Goal: Task Accomplishment & Management: Use online tool/utility

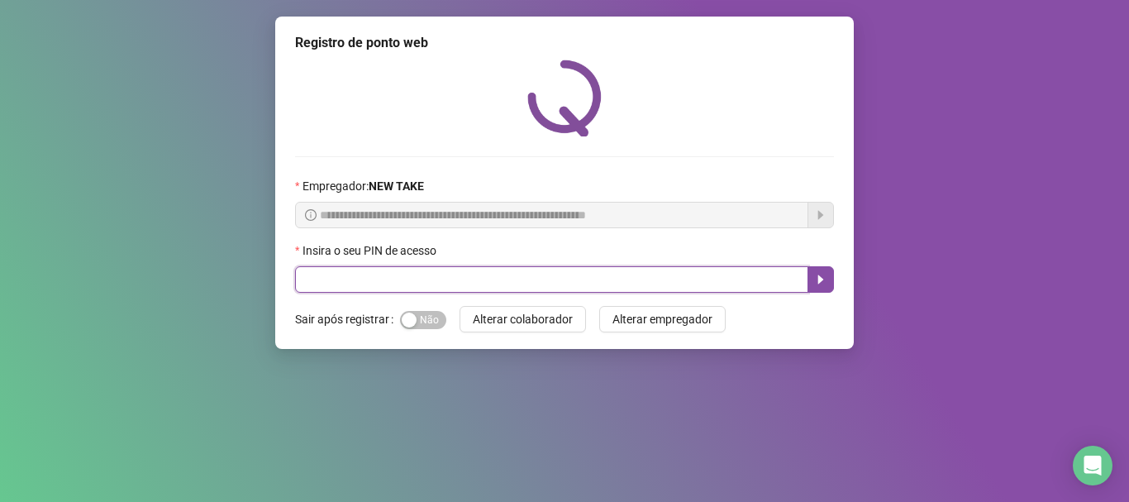
click at [385, 286] on input "text" at bounding box center [551, 279] width 513 height 26
type input "*****"
click at [824, 280] on icon "caret-right" at bounding box center [820, 279] width 13 height 13
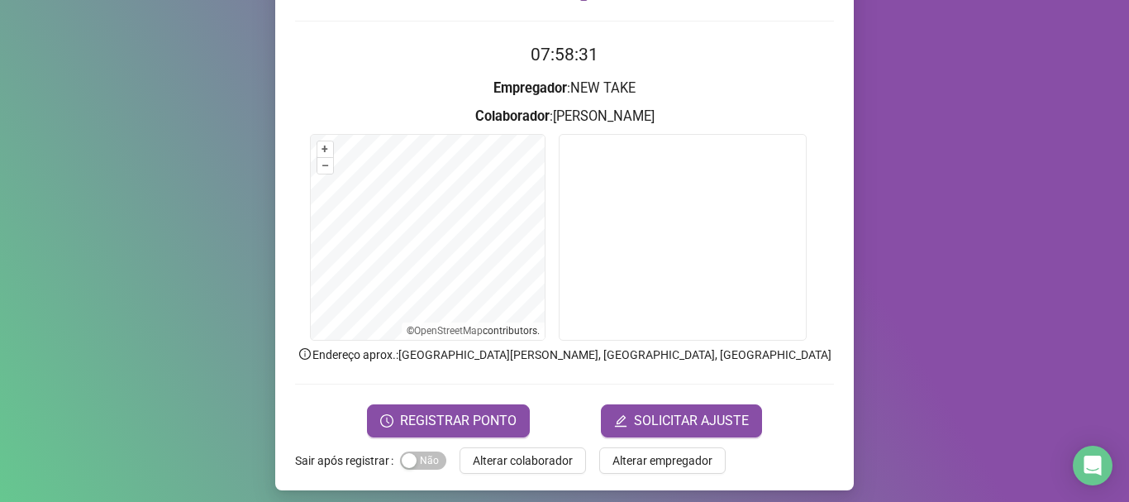
scroll to position [144, 0]
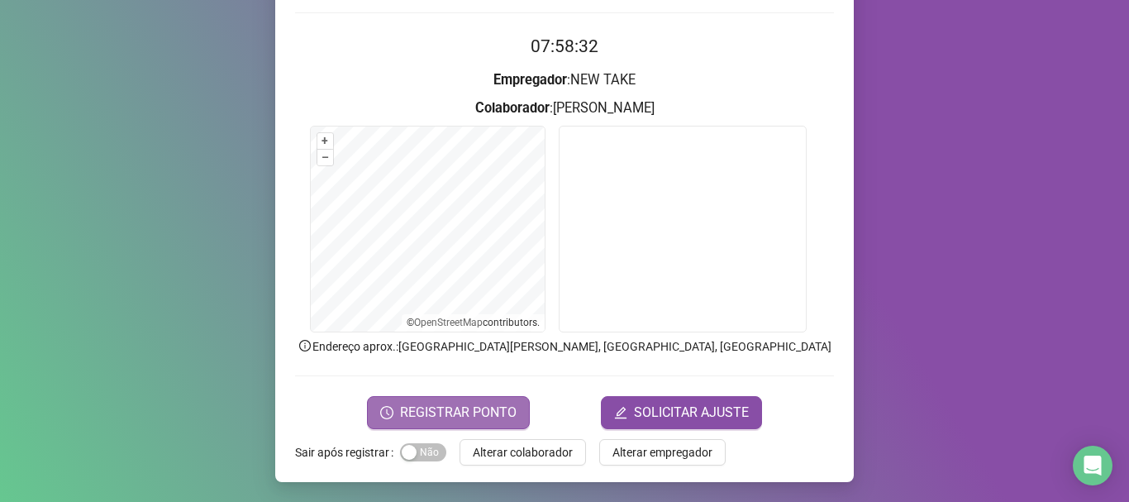
click at [468, 402] on span "REGISTRAR PONTO" at bounding box center [458, 412] width 116 height 20
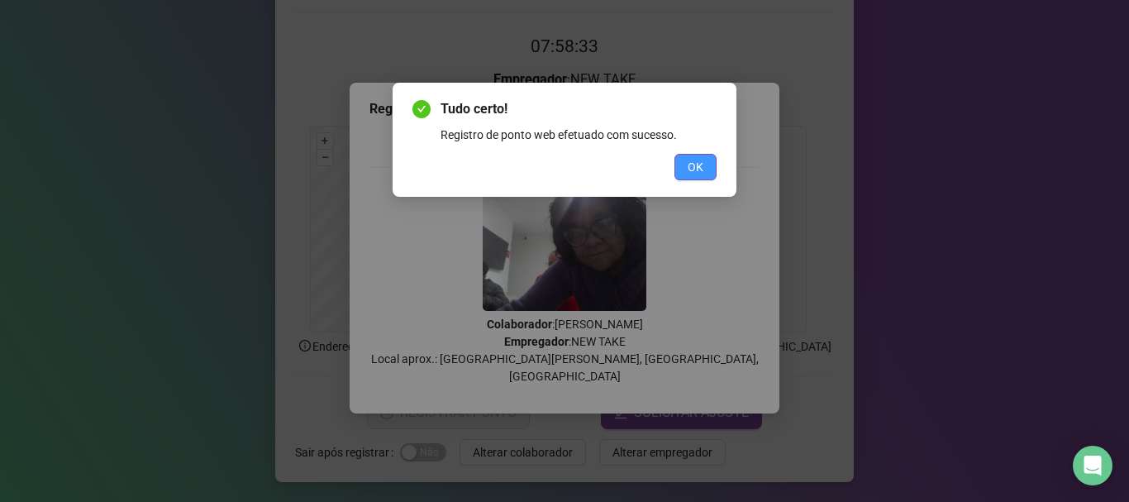
click at [693, 163] on span "OK" at bounding box center [695, 167] width 16 height 18
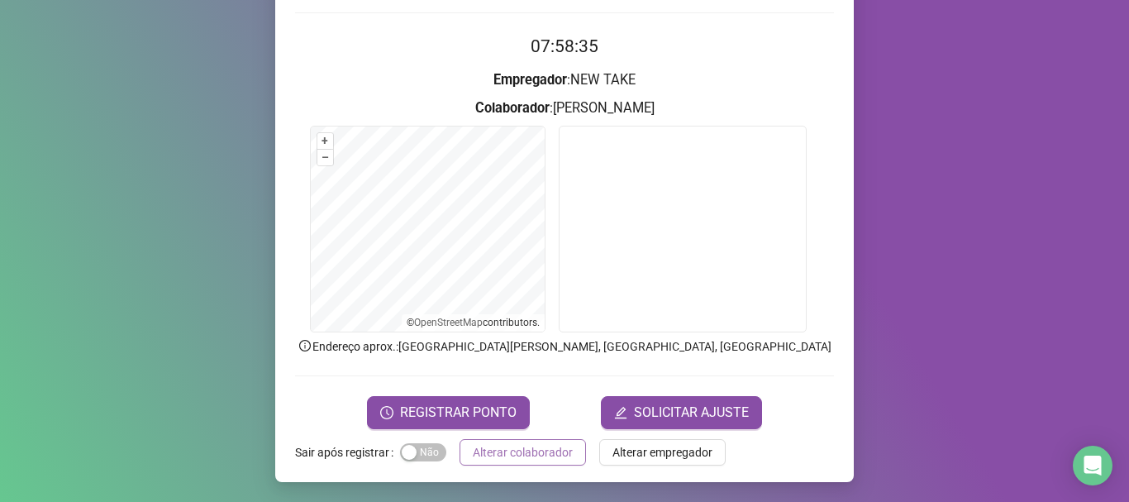
click at [538, 444] on span "Alterar colaborador" at bounding box center [523, 452] width 100 height 18
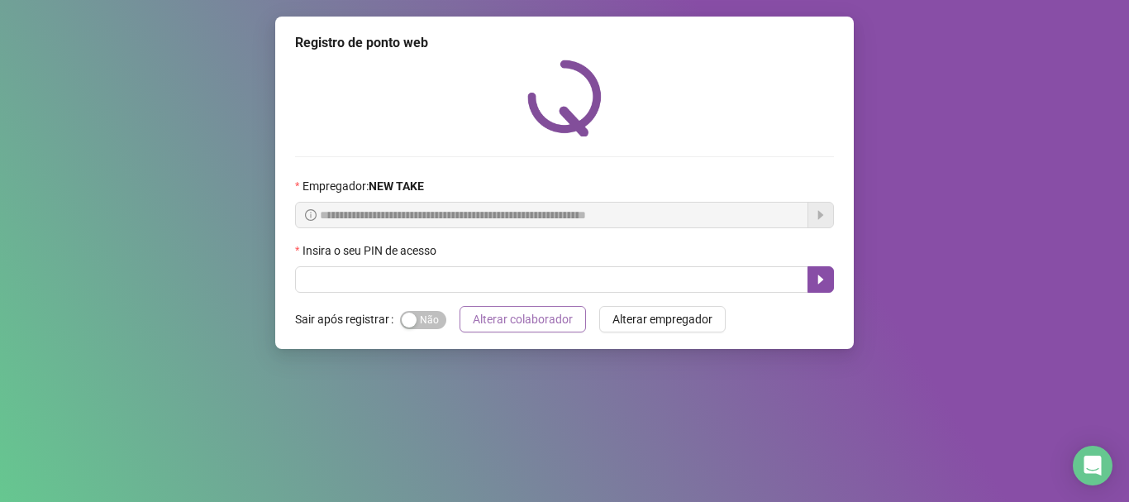
scroll to position [0, 0]
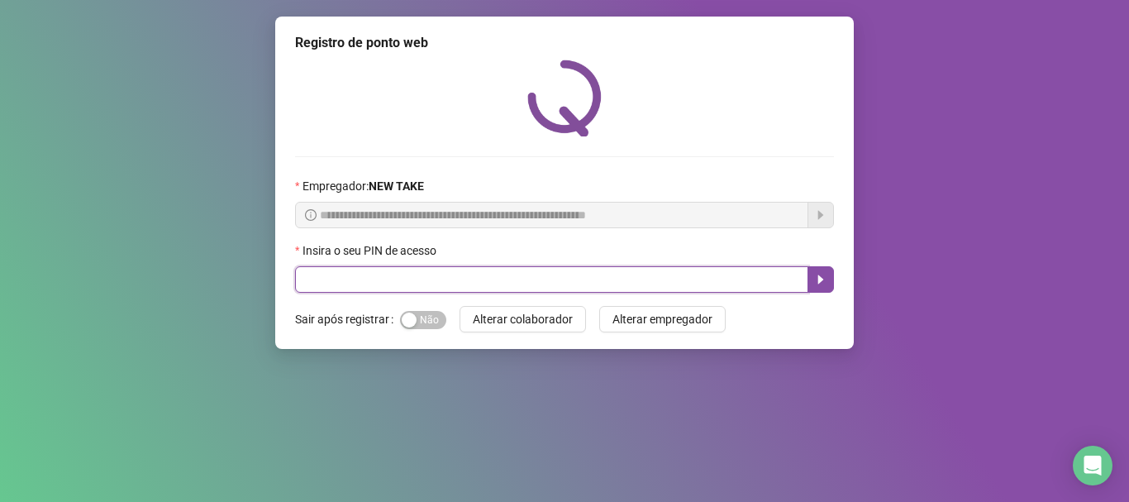
click at [331, 285] on input "text" at bounding box center [551, 279] width 513 height 26
type input "*****"
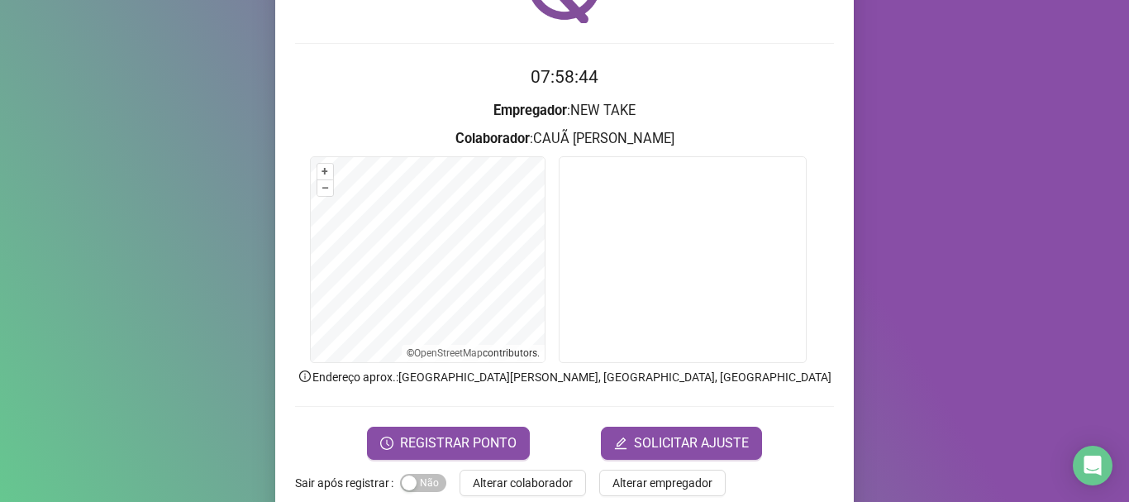
scroll to position [144, 0]
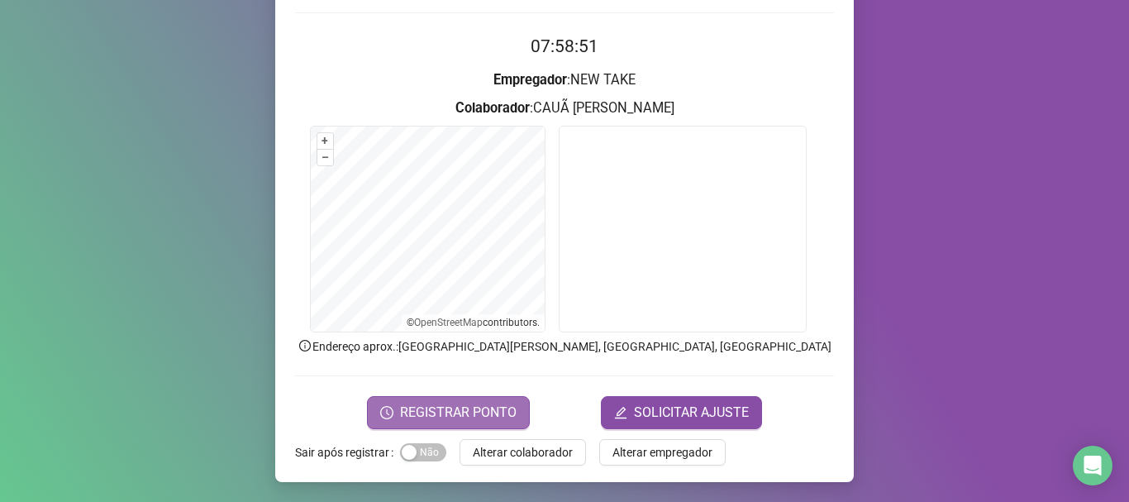
click at [487, 408] on span "REGISTRAR PONTO" at bounding box center [458, 412] width 116 height 20
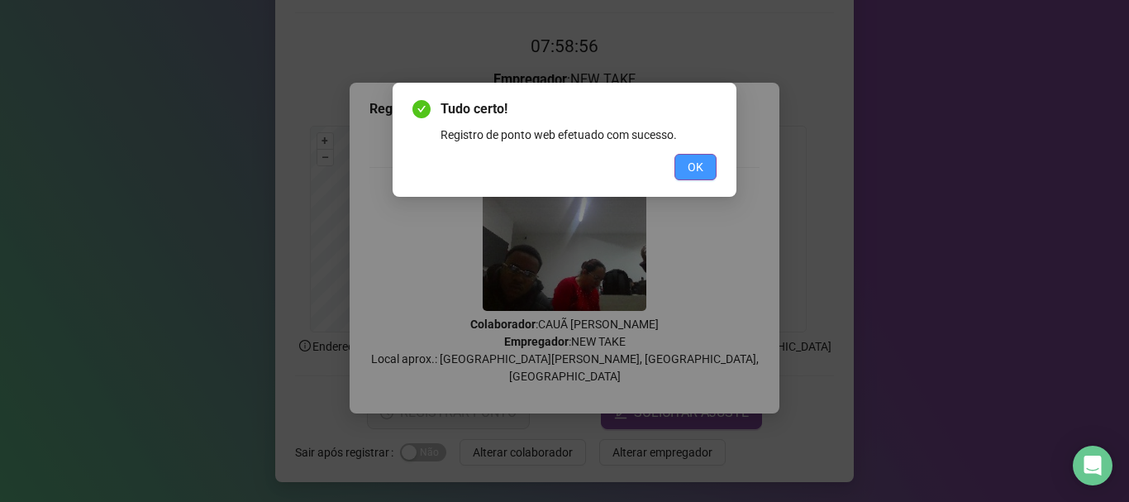
click at [692, 157] on button "OK" at bounding box center [695, 167] width 42 height 26
